Goal: Task Accomplishment & Management: Complete application form

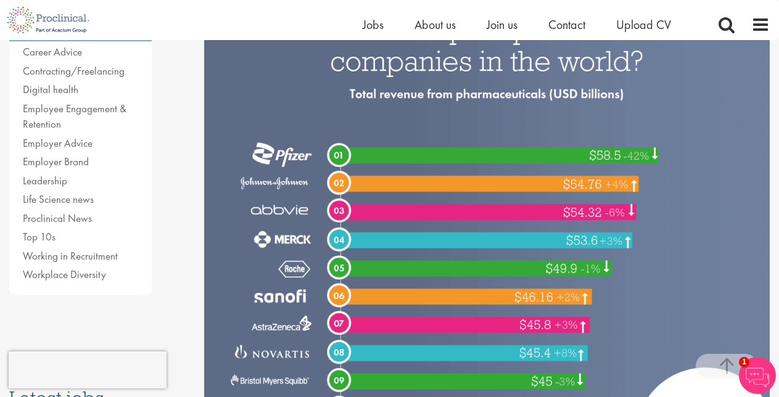
scroll to position [370, 0]
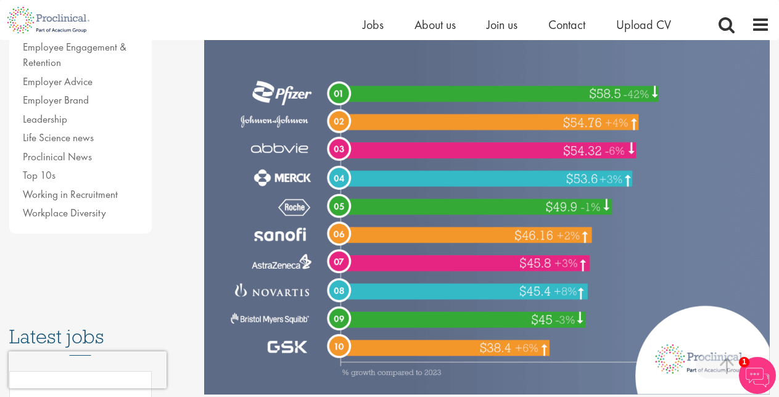
click at [438, 180] on img at bounding box center [486, 159] width 565 height 472
click at [321, 121] on img at bounding box center [486, 159] width 565 height 472
click at [333, 117] on img at bounding box center [486, 159] width 565 height 472
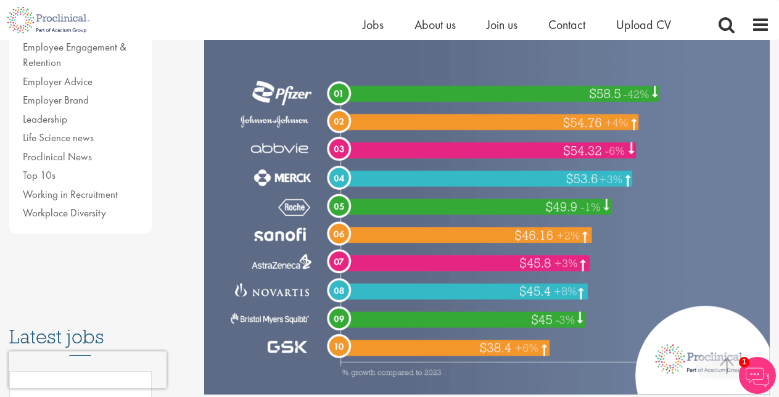
click at [337, 97] on img at bounding box center [486, 159] width 565 height 472
click at [343, 110] on img at bounding box center [486, 159] width 565 height 472
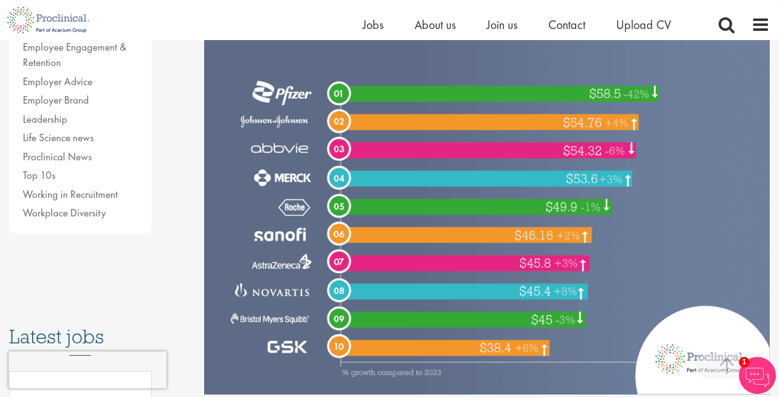
click at [343, 110] on img at bounding box center [486, 159] width 565 height 472
click at [331, 110] on img at bounding box center [486, 159] width 565 height 472
click at [747, 368] on img at bounding box center [757, 375] width 37 height 37
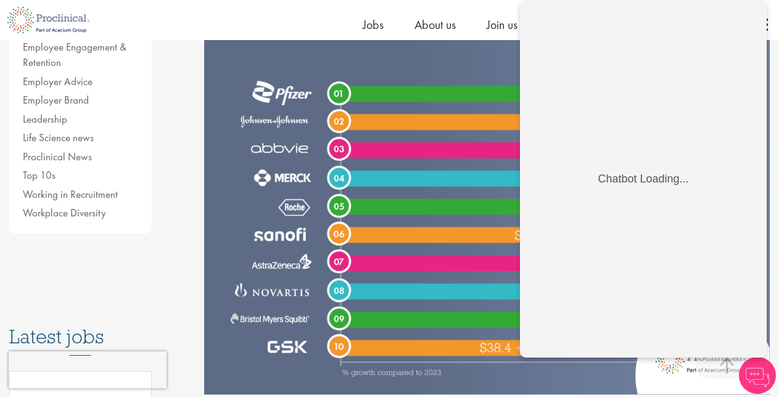
scroll to position [0, 0]
click at [436, 205] on img at bounding box center [486, 159] width 565 height 472
click at [763, 368] on img at bounding box center [757, 375] width 37 height 37
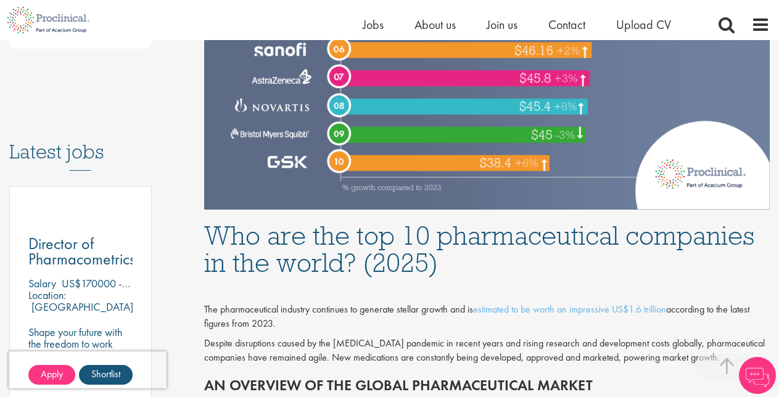
scroll to position [617, 0]
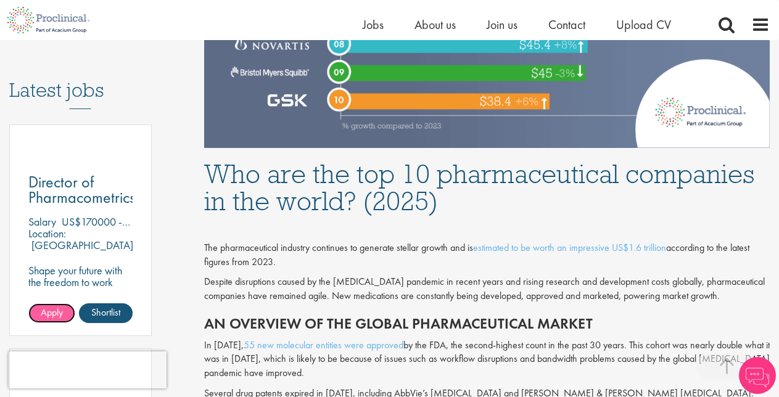
click at [54, 308] on span "Apply" at bounding box center [52, 312] width 22 height 13
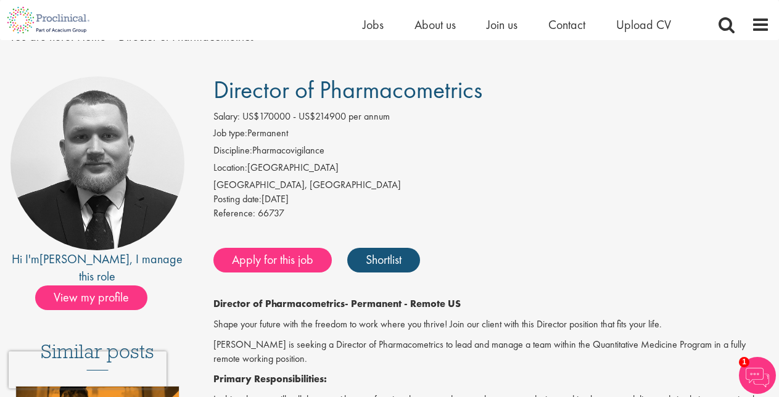
scroll to position [123, 0]
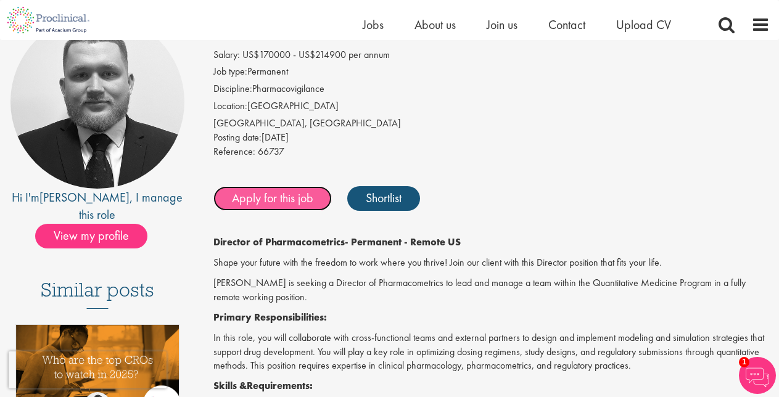
click at [252, 196] on link "Apply for this job" at bounding box center [272, 198] width 118 height 25
